Goal: Navigation & Orientation: Find specific page/section

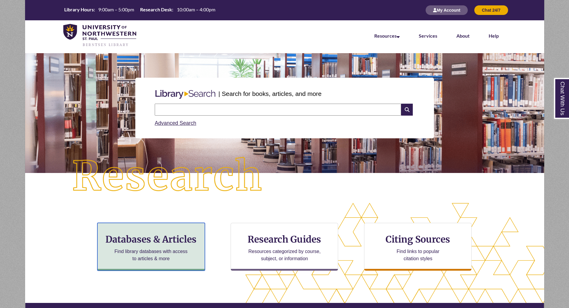
click at [173, 237] on h3 "Databases & Articles" at bounding box center [150, 239] width 97 height 11
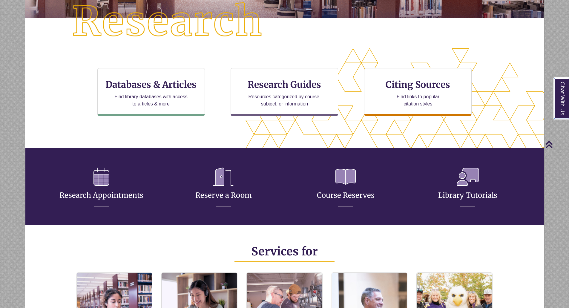
scroll to position [149, 0]
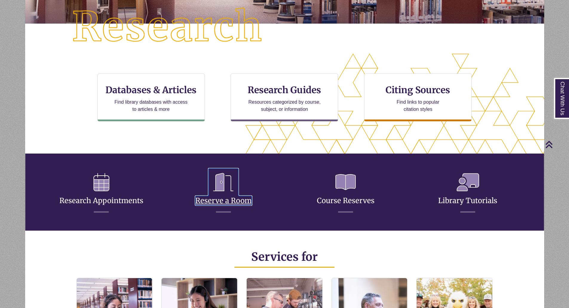
click at [231, 185] on icon at bounding box center [224, 181] width 30 height 27
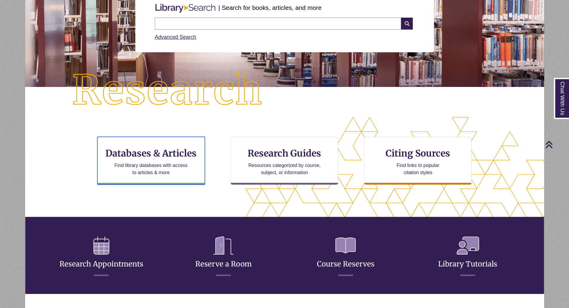
scroll to position [90, 0]
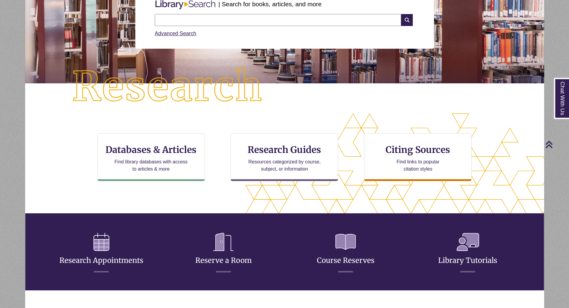
click at [187, 19] on input "text" at bounding box center [278, 20] width 246 height 12
type input "**********"
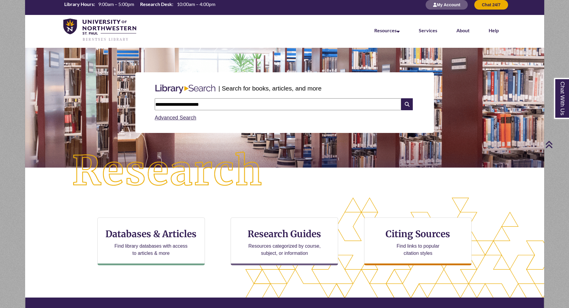
scroll to position [0, 0]
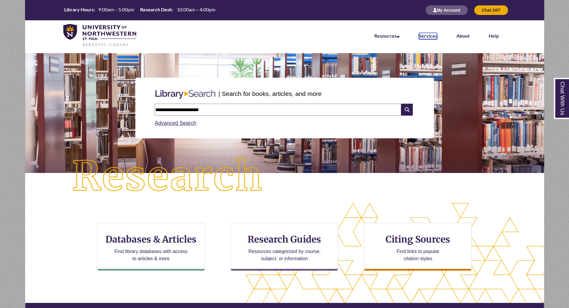
click at [436, 33] on link "Services" at bounding box center [428, 36] width 19 height 7
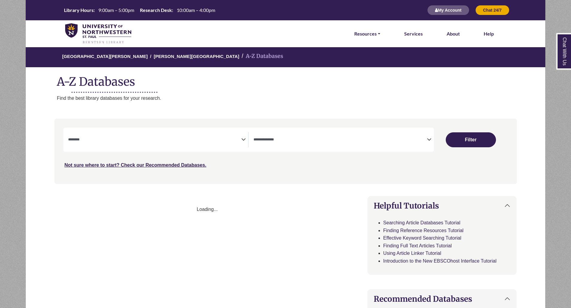
select select "Database Subject Filter"
select select "Database Types Filter"
select select "Database Subject Filter"
select select "Database Types Filter"
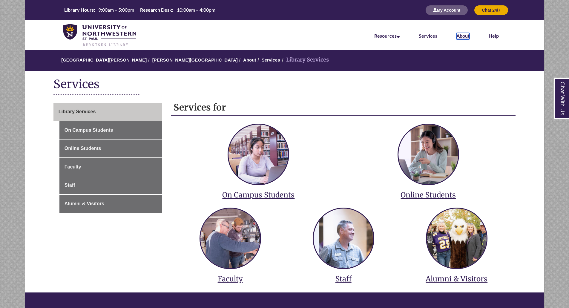
click at [465, 37] on link "About" at bounding box center [462, 36] width 13 height 7
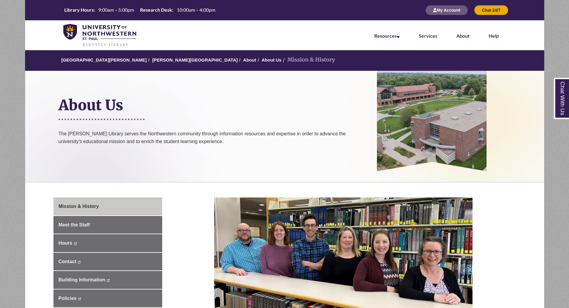
scroll to position [90, 0]
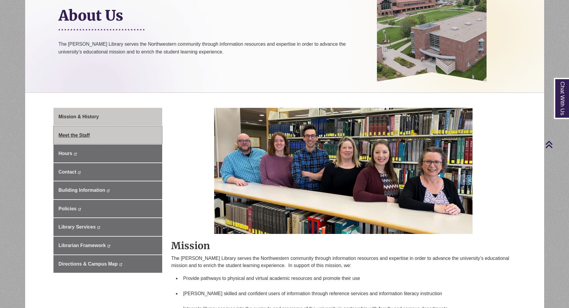
click at [104, 133] on link "Meet the Staff" at bounding box center [107, 135] width 109 height 18
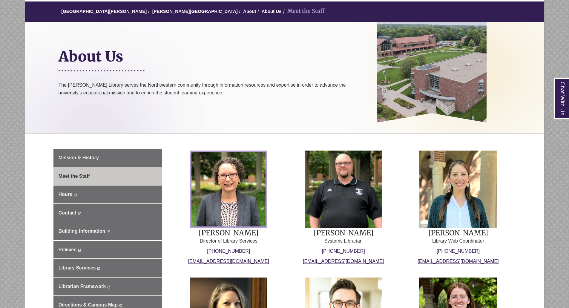
scroll to position [179, 0]
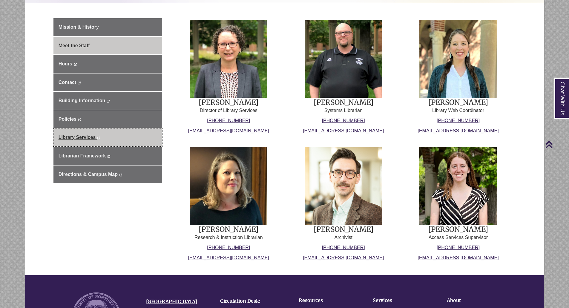
click at [81, 139] on span "Library Services" at bounding box center [77, 137] width 37 height 5
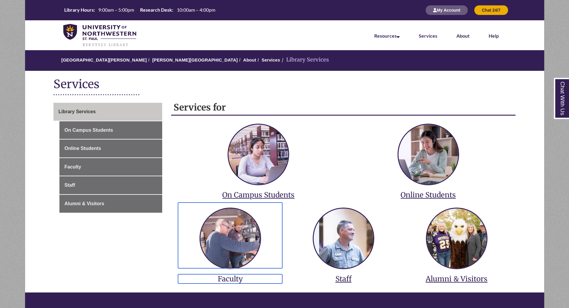
click at [229, 279] on h3 "Faculty" at bounding box center [230, 278] width 104 height 9
